Goal: Task Accomplishment & Management: Use online tool/utility

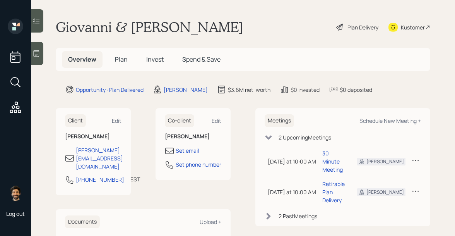
click at [114, 59] on h5 "Plan" at bounding box center [121, 59] width 25 height 17
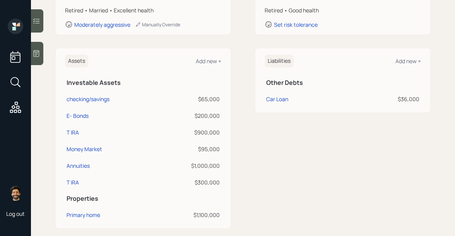
scroll to position [164, 0]
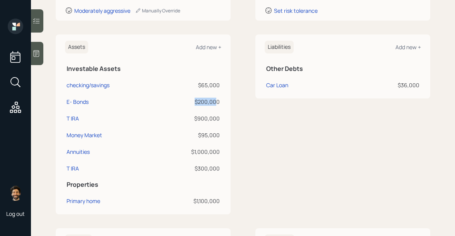
drag, startPoint x: 218, startPoint y: 102, endPoint x: 186, endPoint y: 100, distance: 32.6
click at [186, 100] on div "$200,000" at bounding box center [189, 102] width 61 height 8
drag, startPoint x: 221, startPoint y: 119, endPoint x: 185, endPoint y: 119, distance: 36.4
click at [185, 119] on td "$900,000" at bounding box center [190, 117] width 64 height 17
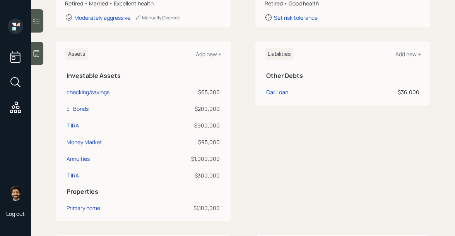
click at [208, 154] on div "$1,000,000" at bounding box center [189, 158] width 61 height 8
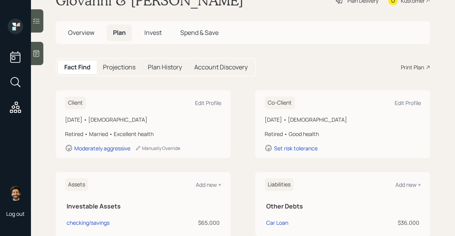
scroll to position [0, 0]
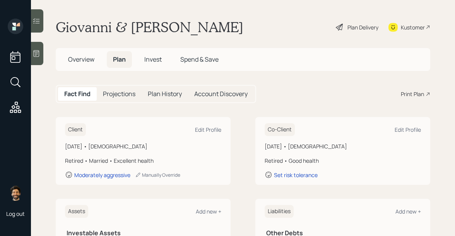
click at [148, 55] on h5 "Invest" at bounding box center [153, 59] width 30 height 17
